Goal: Task Accomplishment & Management: Manage account settings

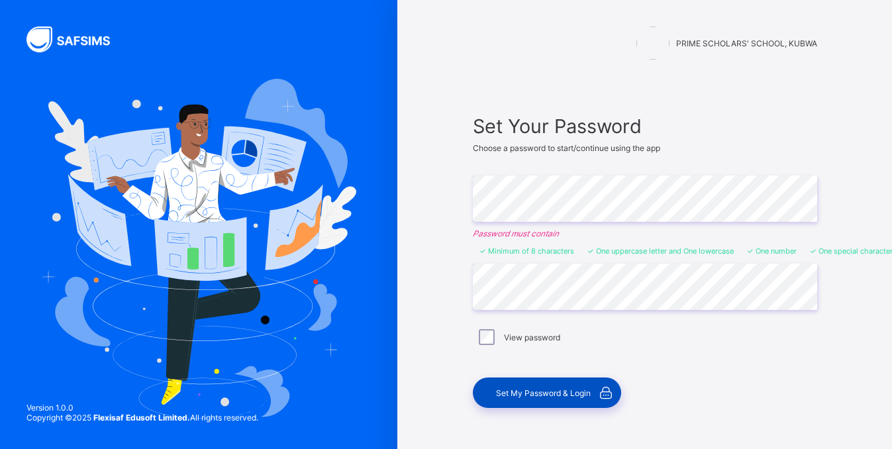
click at [522, 399] on div "Set My Password & Login" at bounding box center [547, 393] width 148 height 30
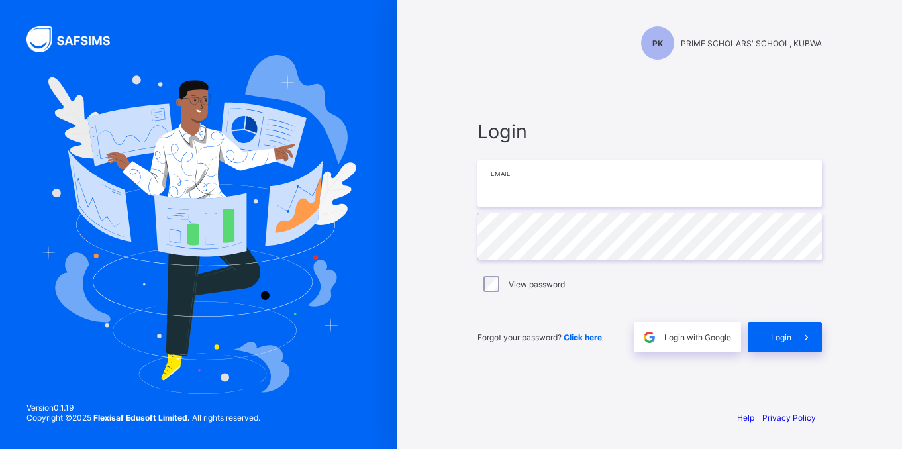
click at [537, 182] on input "email" at bounding box center [650, 183] width 345 height 46
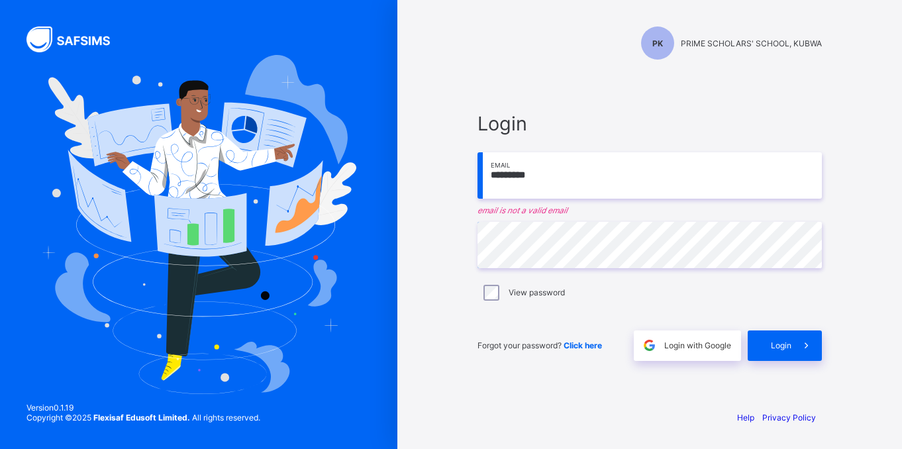
type input "**********"
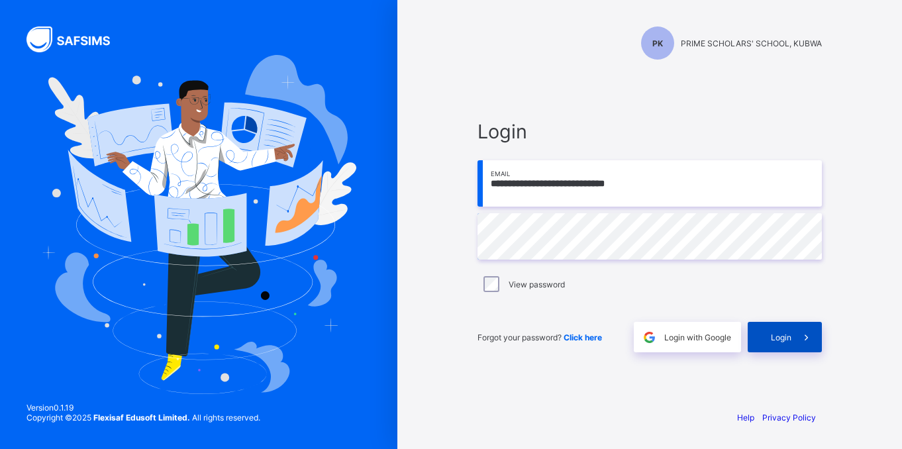
click at [789, 340] on span "Login" at bounding box center [781, 338] width 21 height 10
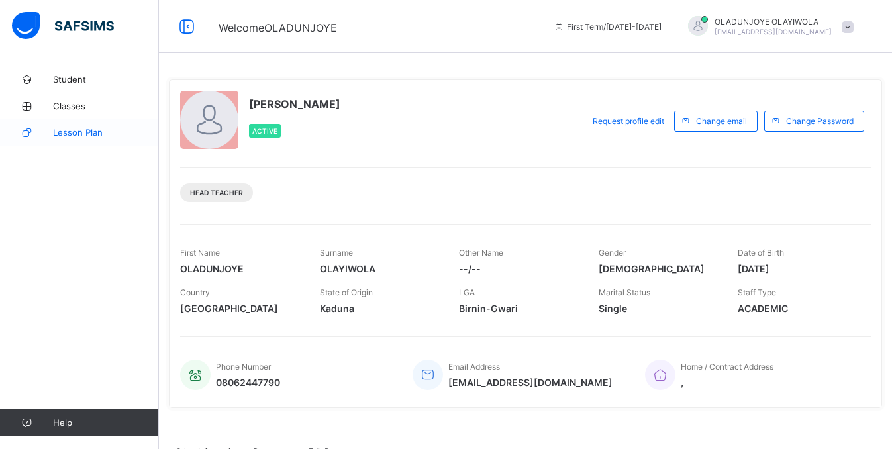
click at [66, 131] on span "Lesson Plan" at bounding box center [106, 132] width 106 height 11
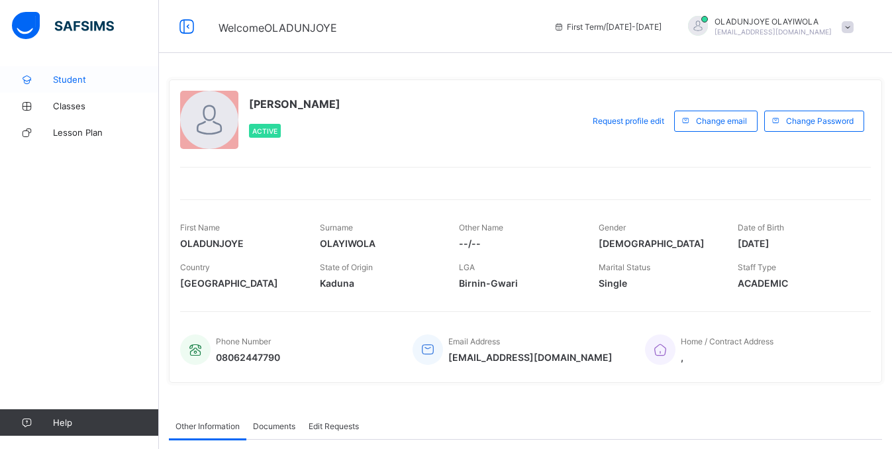
click at [83, 82] on span "Student" at bounding box center [106, 79] width 106 height 11
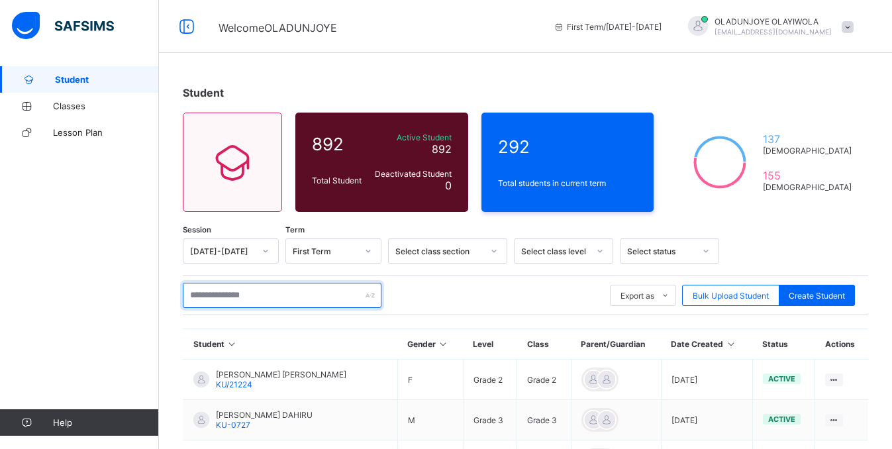
click at [277, 297] on input "text" at bounding box center [282, 295] width 199 height 25
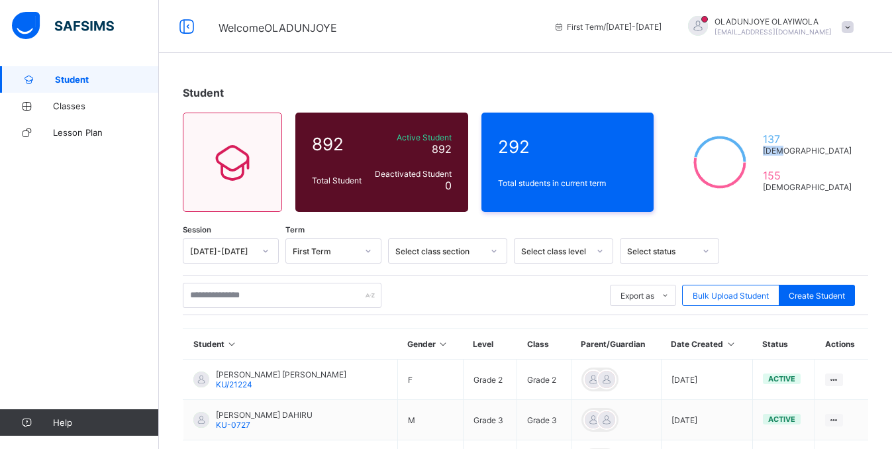
drag, startPoint x: 886, startPoint y: 117, endPoint x: 888, endPoint y: 154, distance: 36.5
click at [888, 154] on div "Student 892 Total Student Active Student 892 Deactivated Student 0 292 Total st…" at bounding box center [525, 454] width 733 height 777
click at [869, 186] on div "137 [DEMOGRAPHIC_DATA] 155 [DEMOGRAPHIC_DATA]" at bounding box center [767, 162] width 201 height 99
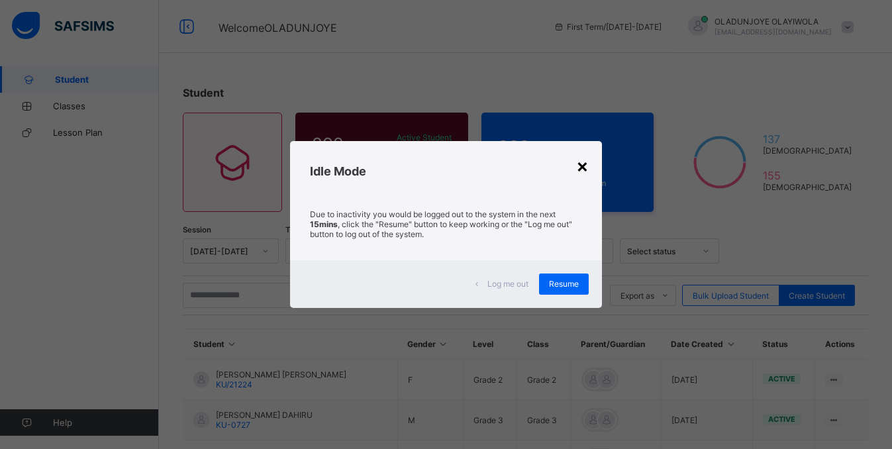
click at [586, 167] on div "×" at bounding box center [582, 165] width 13 height 23
